Goal: Check status

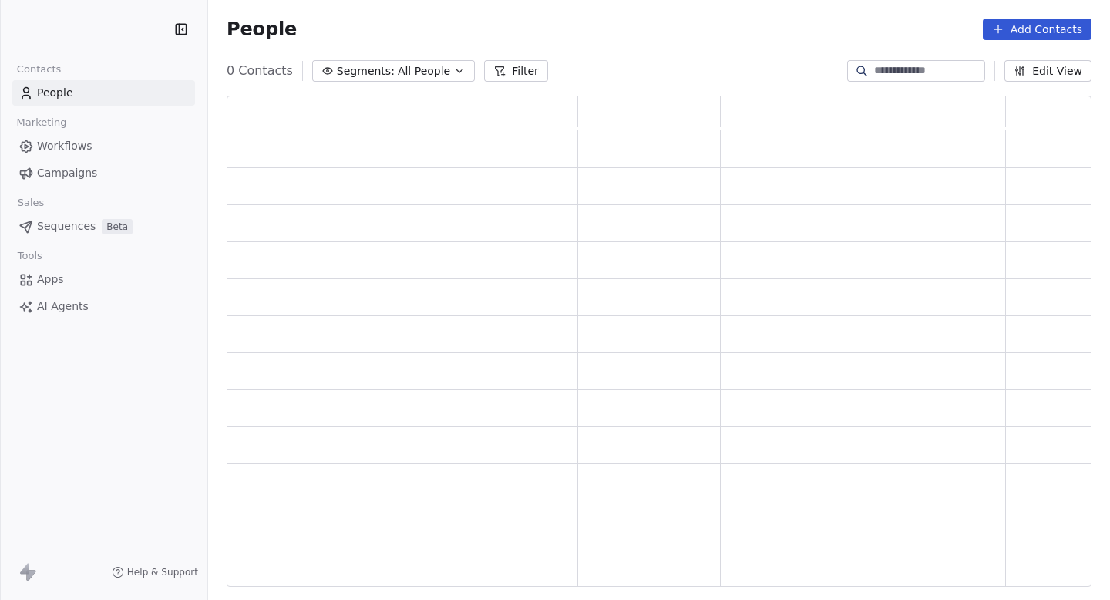
scroll to position [491, 865]
click at [69, 170] on span "Campaigns" at bounding box center [67, 173] width 60 height 16
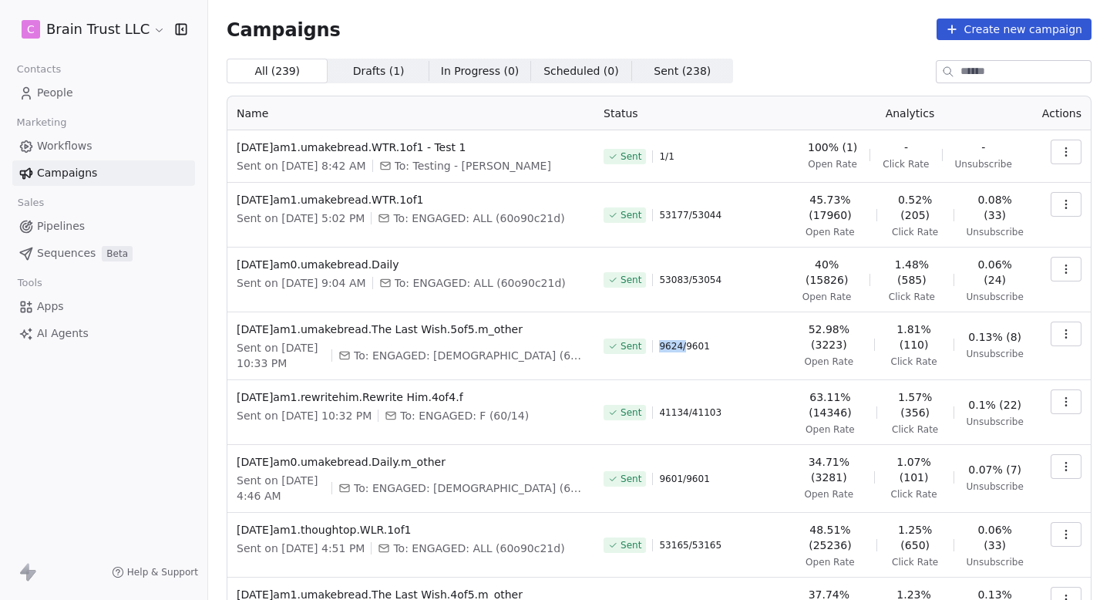
drag, startPoint x: 654, startPoint y: 352, endPoint x: 722, endPoint y: 352, distance: 67.8
click at [722, 352] on div "Sent 9624 / 9601" at bounding box center [691, 345] width 174 height 49
click at [723, 352] on div "Sent 9624 / 9601" at bounding box center [691, 345] width 174 height 49
